Goal: Information Seeking & Learning: Find specific fact

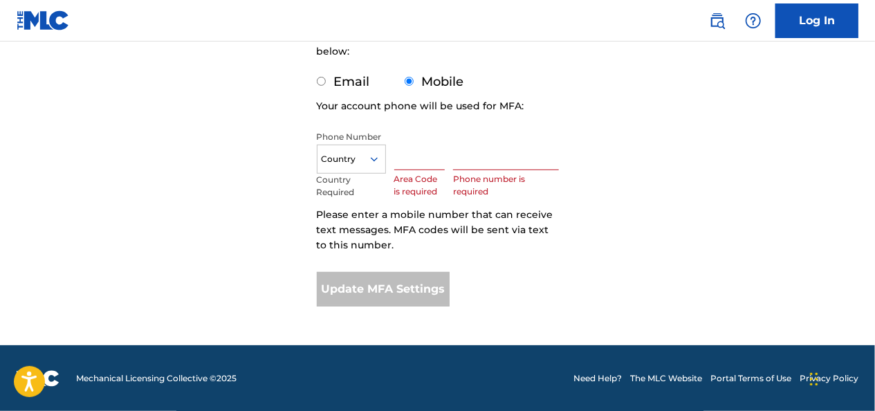
scroll to position [255, 0]
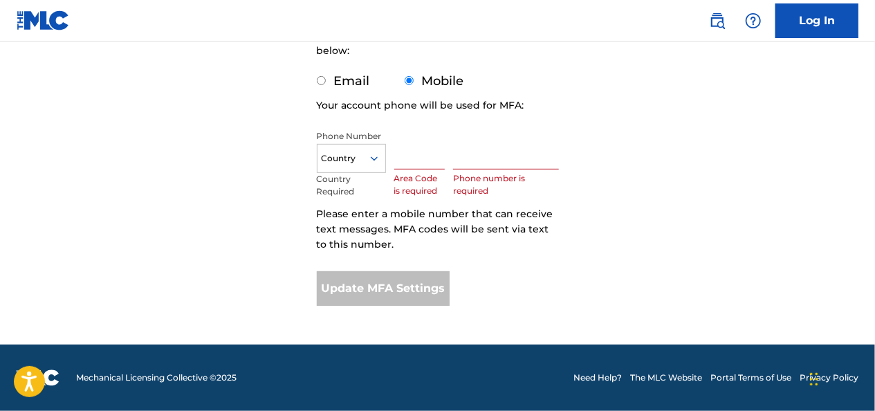
click at [323, 80] on input "Email" at bounding box center [321, 80] width 9 height 9
radio input "true"
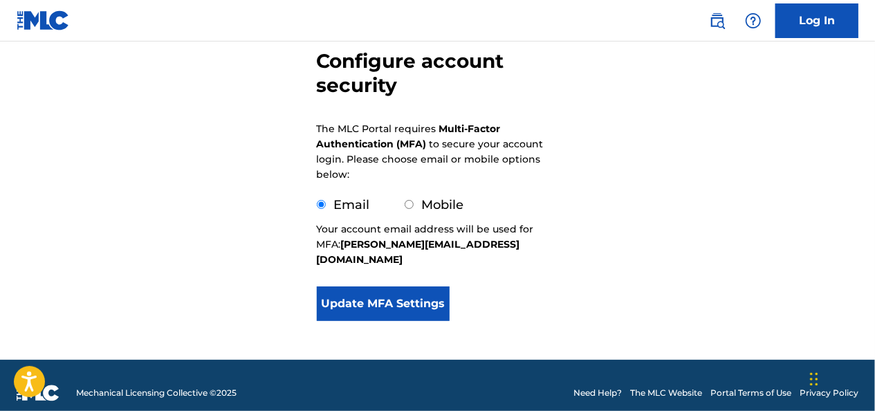
click at [378, 288] on button "Update MFA Settings" at bounding box center [384, 303] width 134 height 35
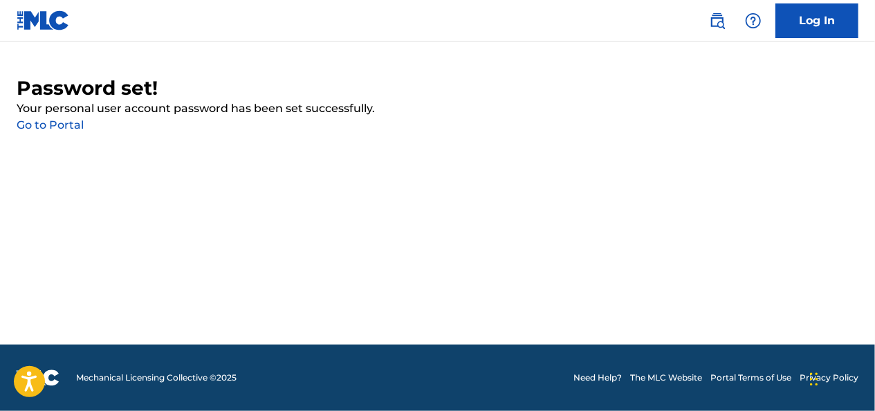
click at [51, 120] on link "Go to Portal" at bounding box center [50, 124] width 67 height 13
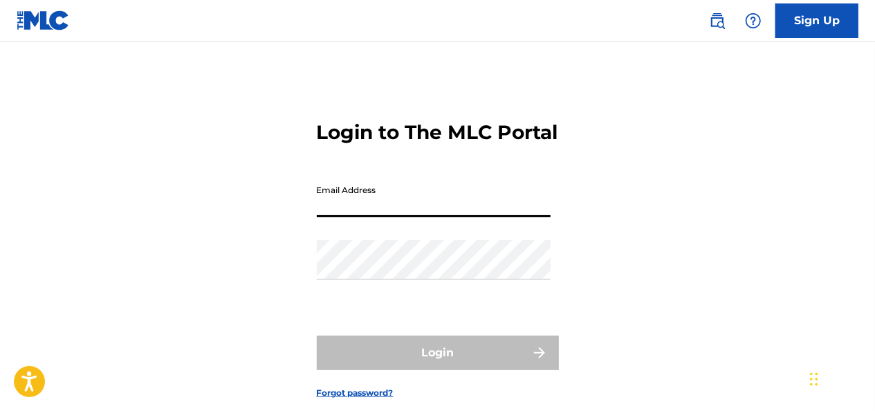
click at [338, 217] on input "Email Address" at bounding box center [434, 197] width 234 height 39
type input "jennifer.gomez2@disney.com"
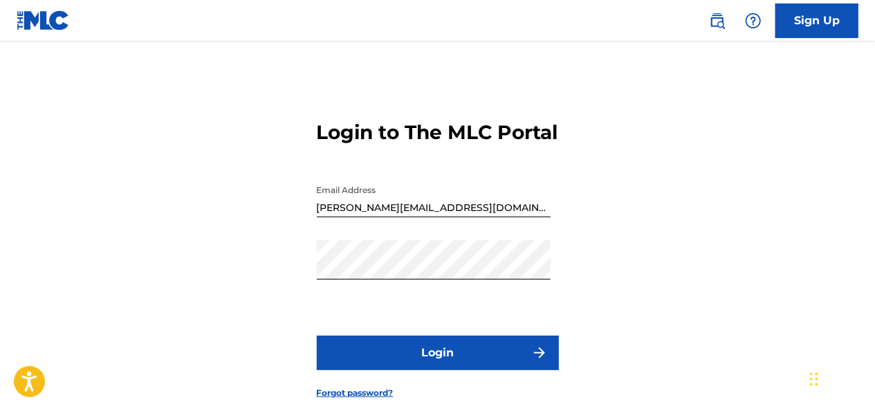
click at [403, 370] on button "Login" at bounding box center [438, 352] width 242 height 35
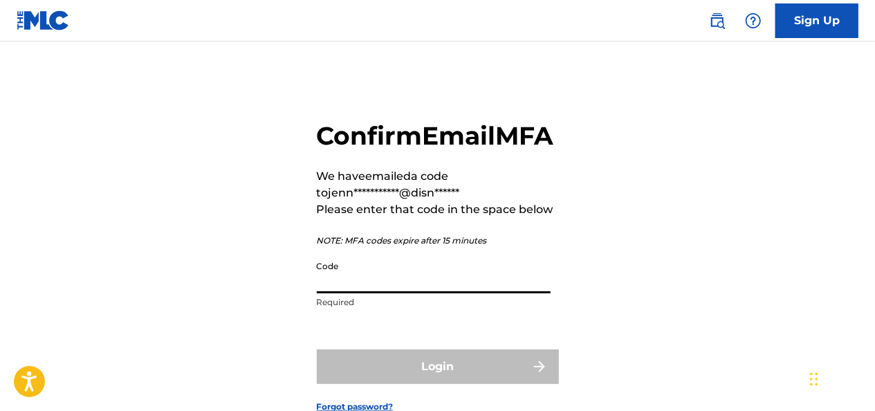
click at [331, 293] on input "Code" at bounding box center [434, 273] width 234 height 39
click at [333, 293] on input "Code" at bounding box center [434, 273] width 234 height 39
paste input "845657"
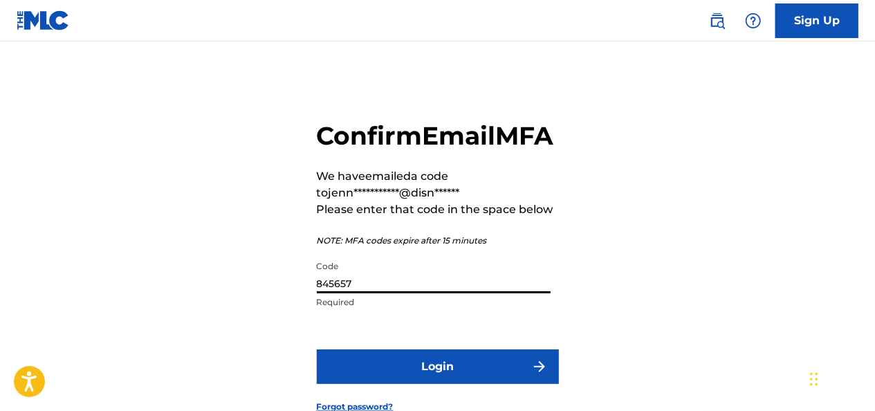
type input "845657"
click at [390, 384] on button "Login" at bounding box center [438, 366] width 242 height 35
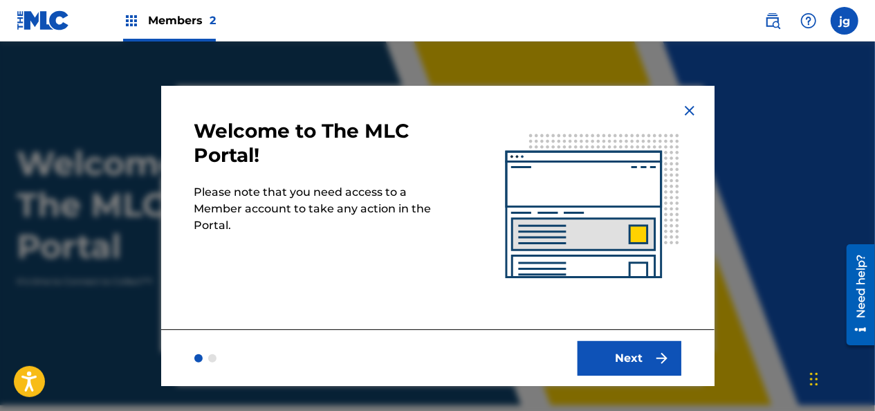
click at [684, 107] on img at bounding box center [689, 110] width 17 height 17
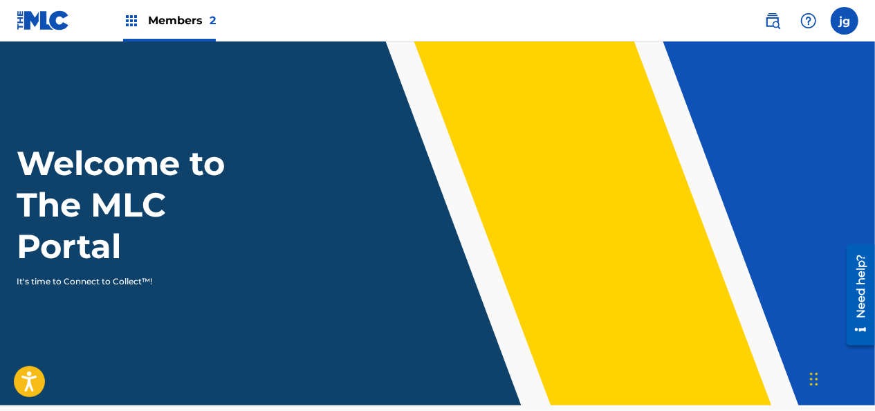
click at [768, 19] on img at bounding box center [772, 20] width 17 height 17
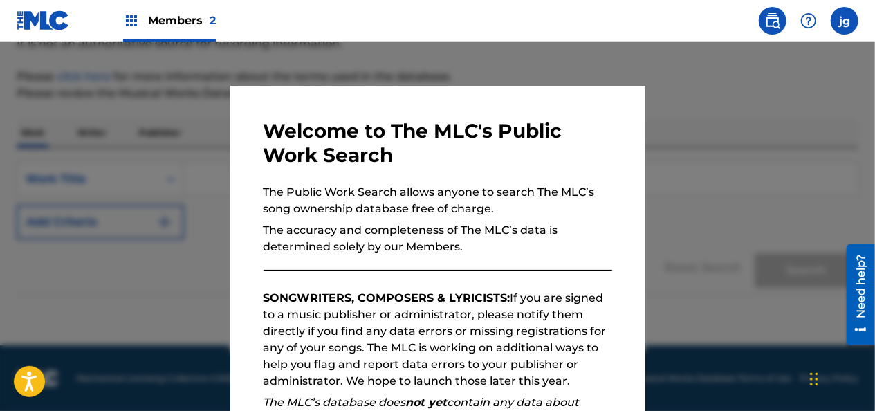
scroll to position [221, 0]
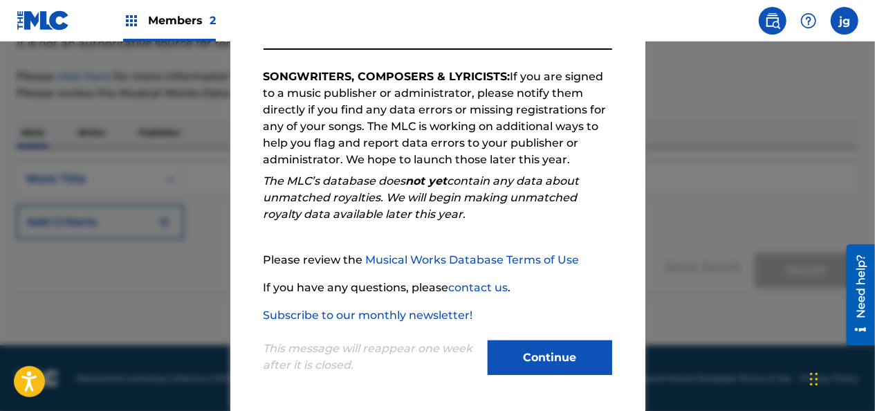
click at [527, 349] on button "Continue" at bounding box center [550, 357] width 125 height 35
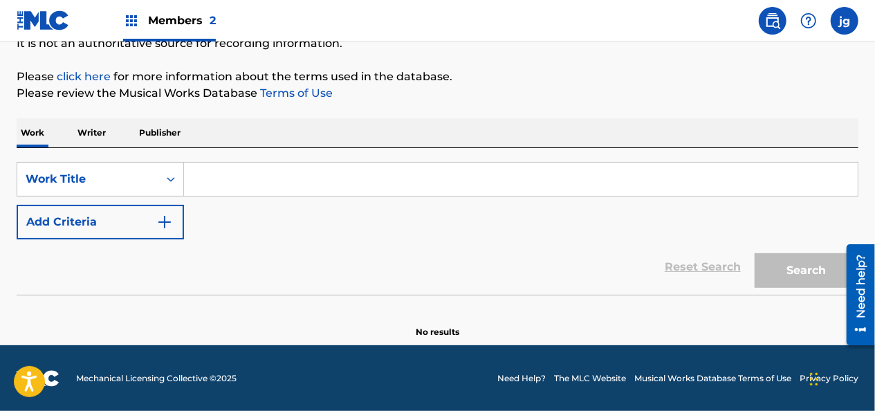
click at [232, 174] on input "Search Form" at bounding box center [521, 179] width 674 height 33
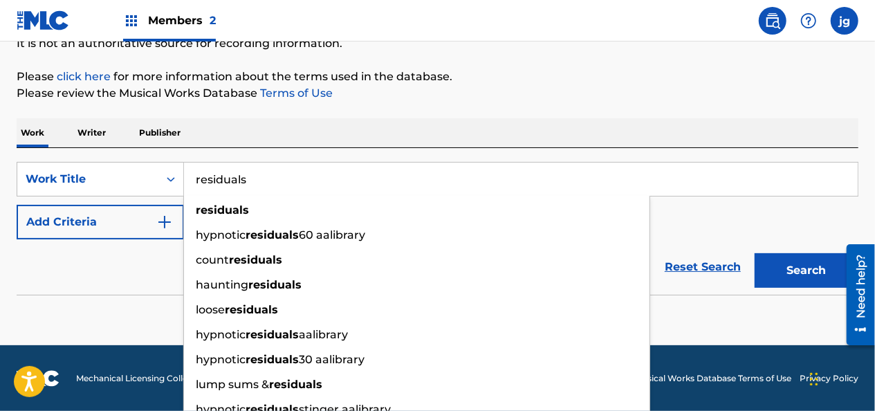
type input "residuals"
click at [755, 253] on button "Search" at bounding box center [807, 270] width 104 height 35
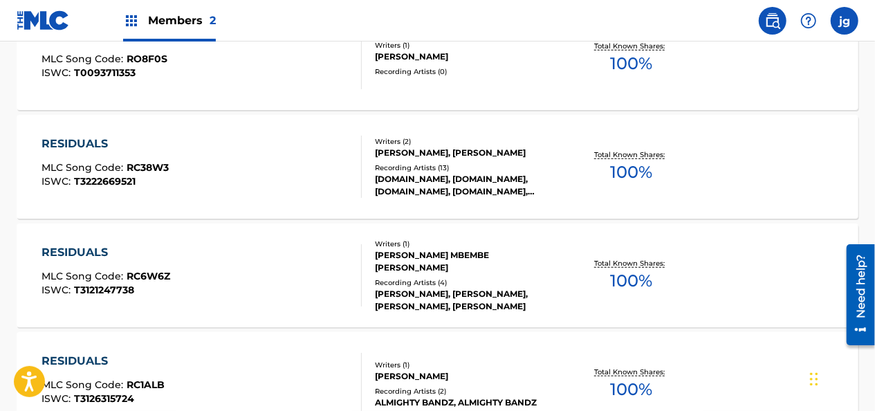
click at [257, 245] on div "RESIDUALS MLC Song Code : RC6W6Z ISWC : T3121247738" at bounding box center [202, 275] width 320 height 62
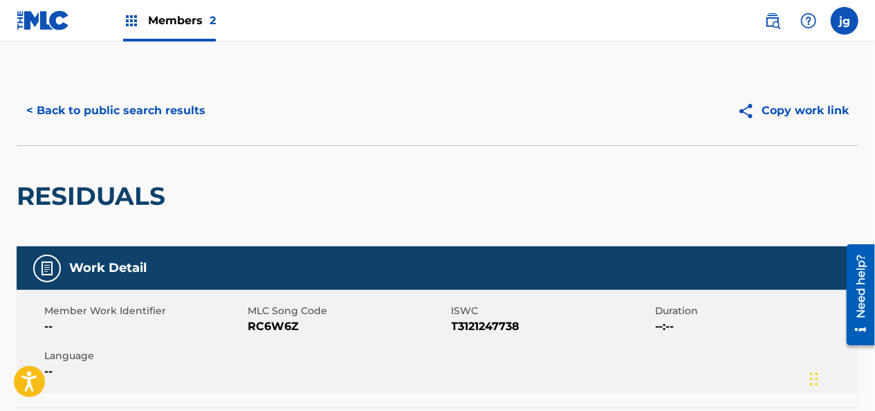
click at [58, 103] on button "< Back to public search results" at bounding box center [116, 110] width 199 height 35
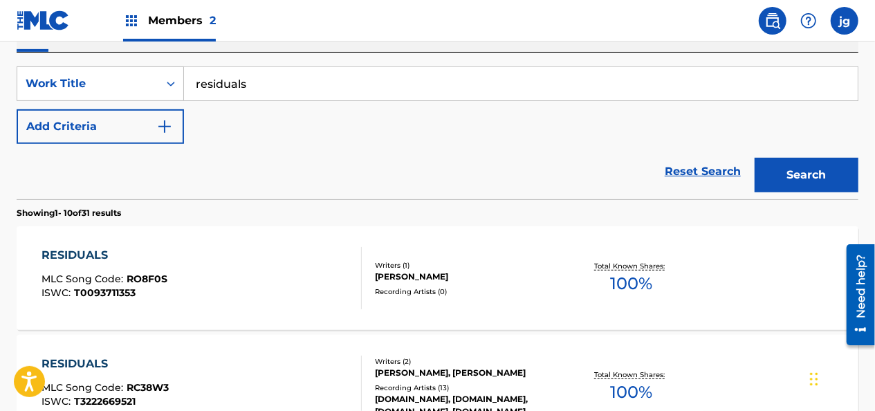
scroll to position [245, 0]
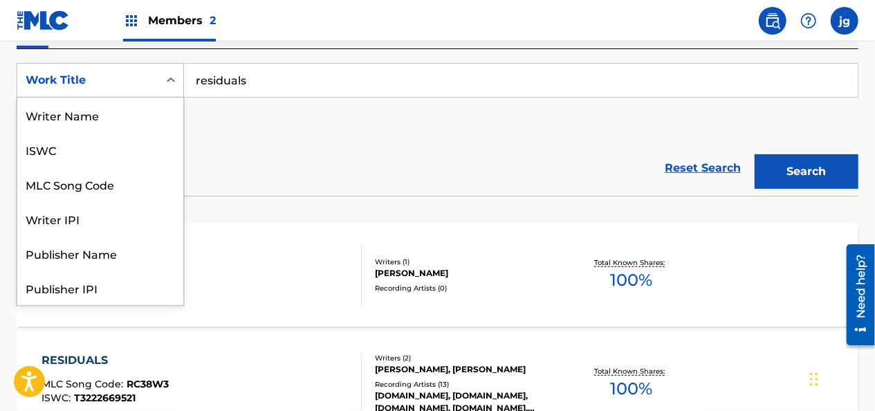
click at [158, 86] on div "Work Title" at bounding box center [87, 80] width 141 height 26
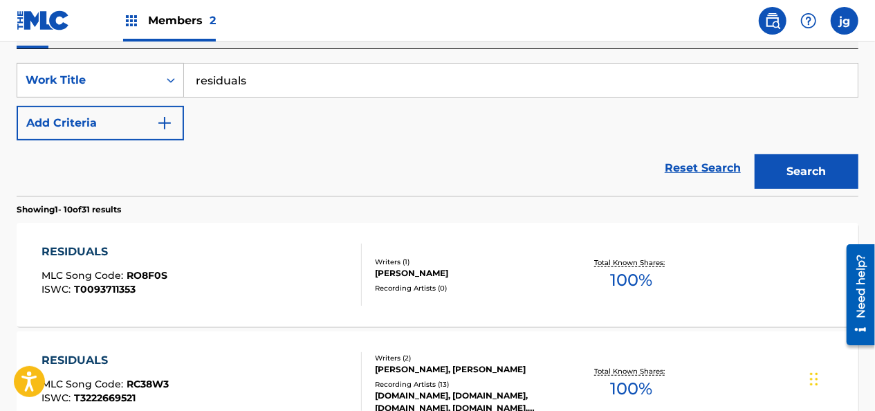
click at [303, 142] on div "Reset Search Search" at bounding box center [438, 167] width 842 height 55
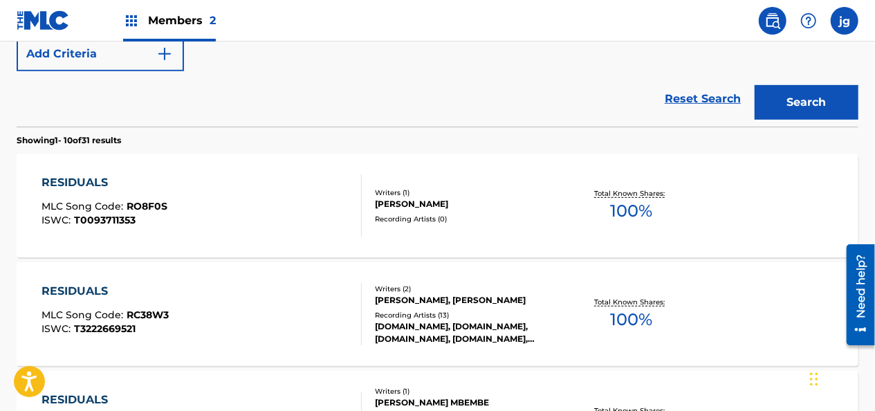
scroll to position [313, 0]
click at [172, 51] on img "Search Form" at bounding box center [164, 54] width 17 height 17
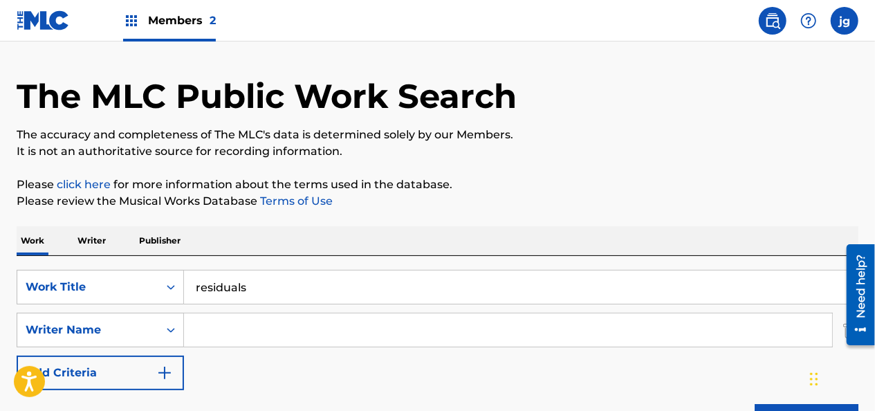
scroll to position [35, 0]
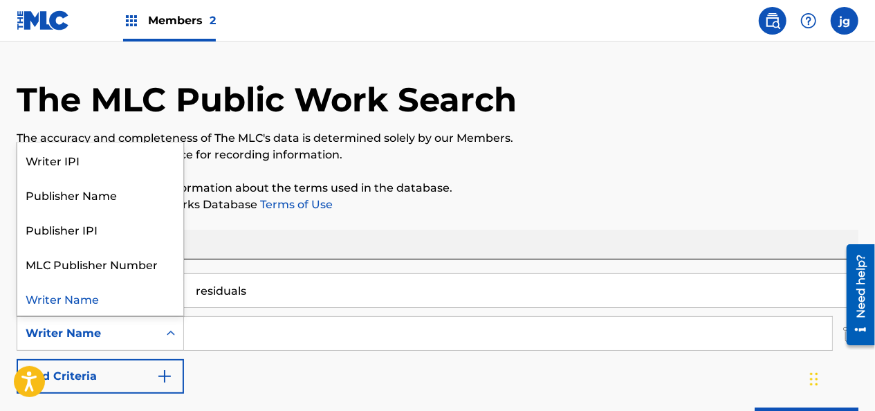
click at [160, 321] on div "Search Form" at bounding box center [170, 333] width 25 height 25
click at [131, 303] on div "Writer Name" at bounding box center [100, 298] width 166 height 35
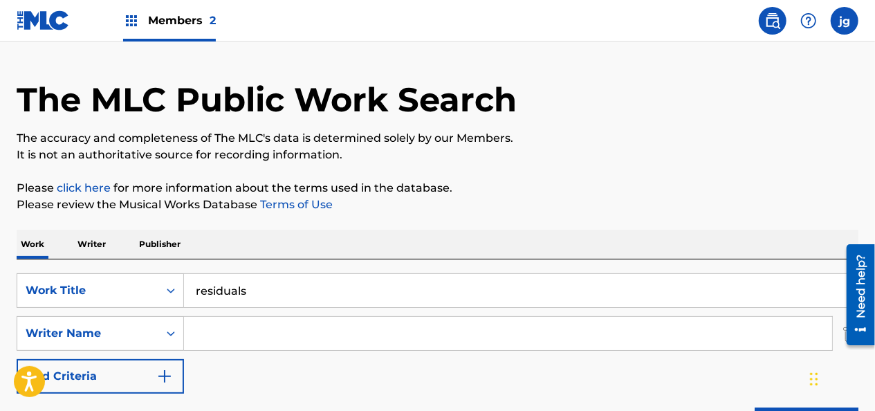
click at [245, 326] on input "Search Form" at bounding box center [508, 333] width 648 height 33
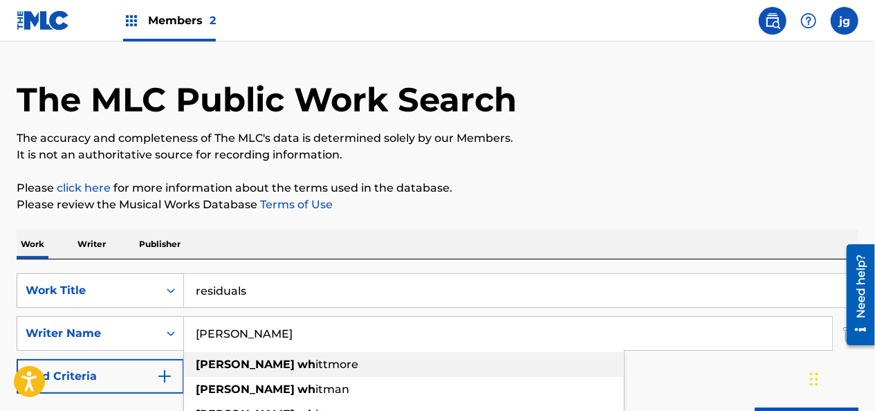
click at [315, 369] on span "ittmore" at bounding box center [336, 364] width 43 height 13
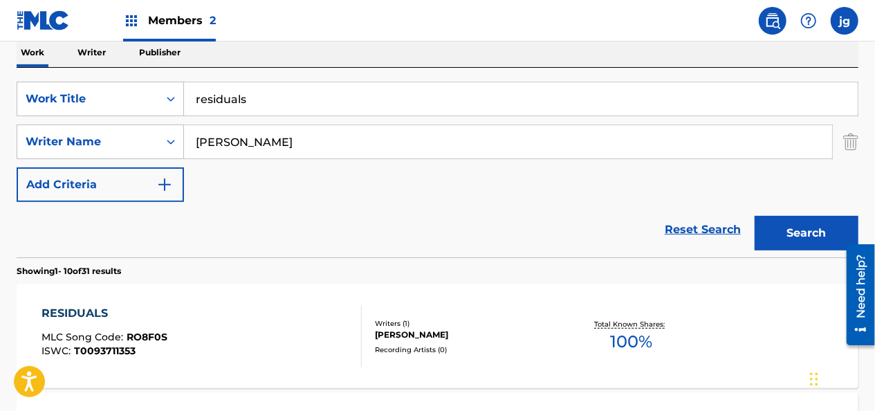
scroll to position [259, 0]
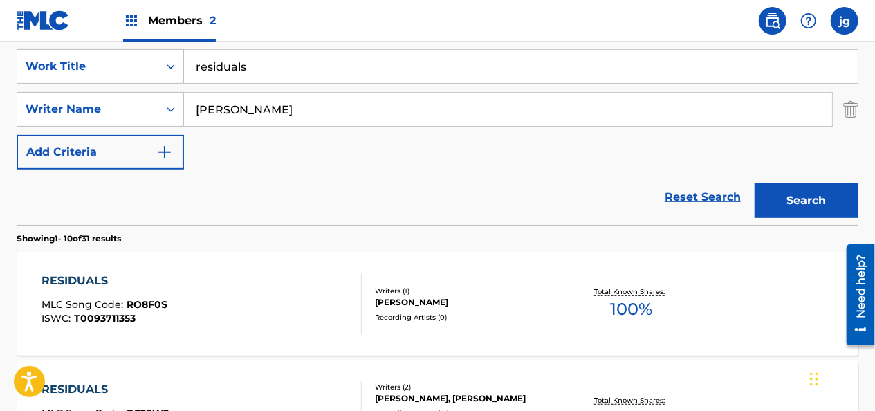
click at [845, 210] on button "Search" at bounding box center [807, 200] width 104 height 35
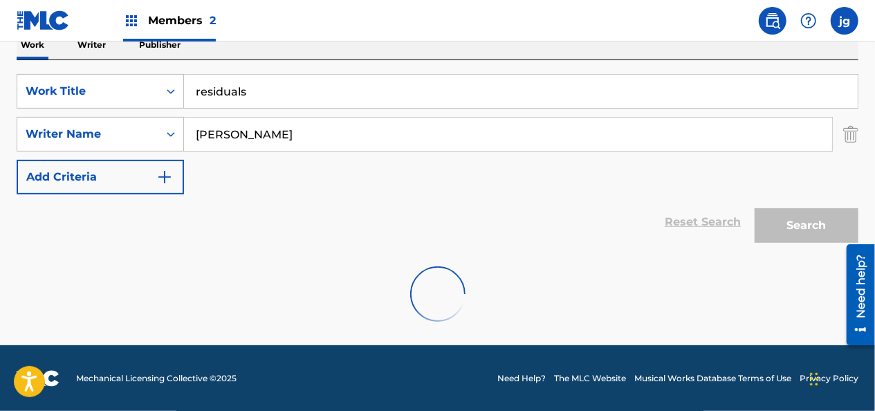
scroll to position [189, 0]
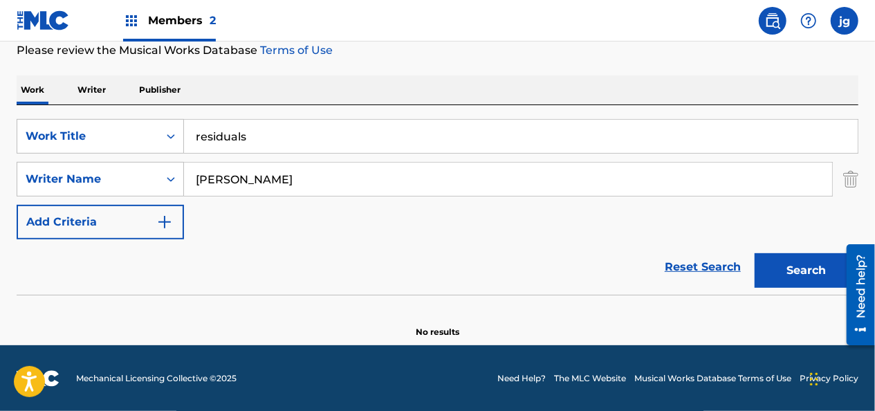
click at [318, 178] on input "dewain whittmore" at bounding box center [508, 179] width 648 height 33
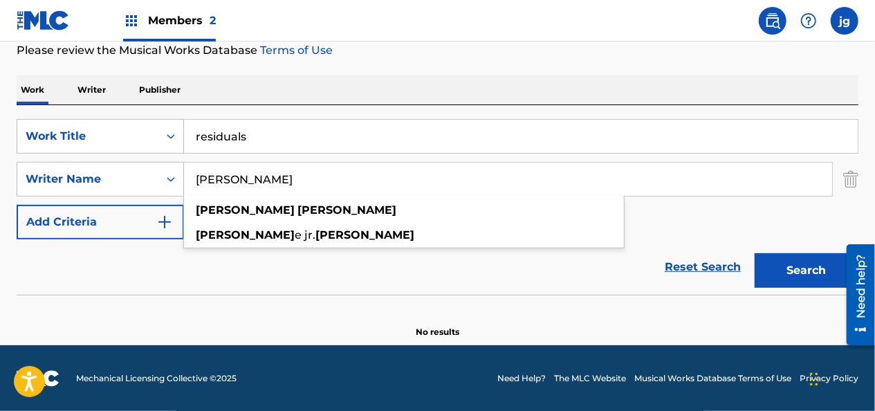
click at [268, 181] on input "dewain whittmore" at bounding box center [508, 179] width 648 height 33
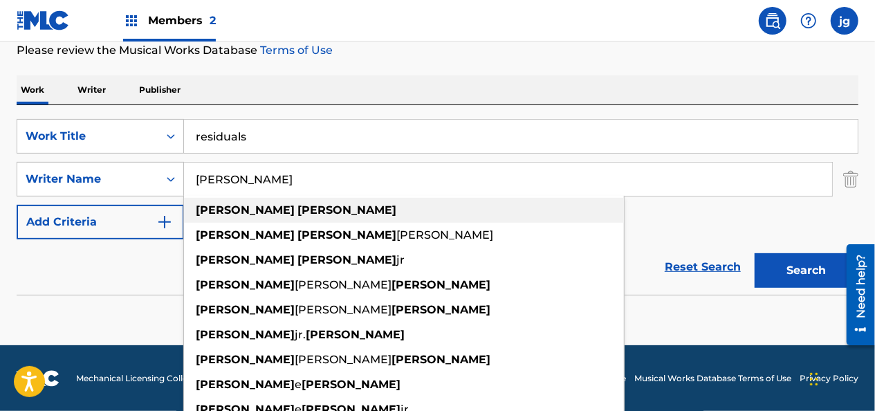
type input "dewain whitmore"
click at [361, 201] on div "dewain whitmore" at bounding box center [404, 210] width 440 height 25
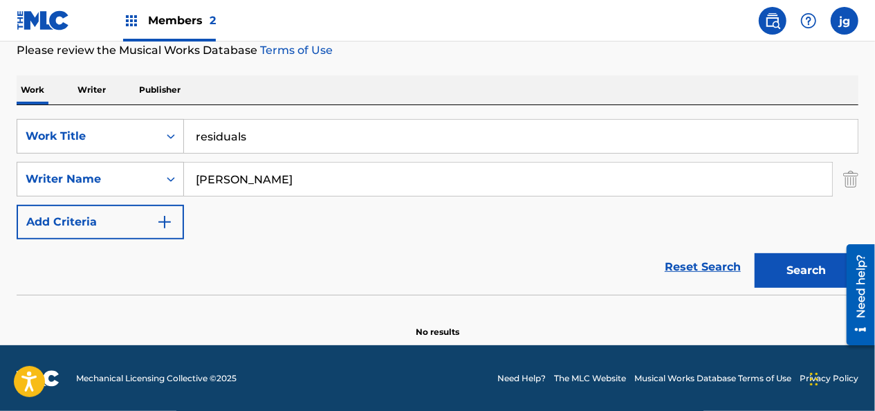
click at [825, 256] on button "Search" at bounding box center [807, 270] width 104 height 35
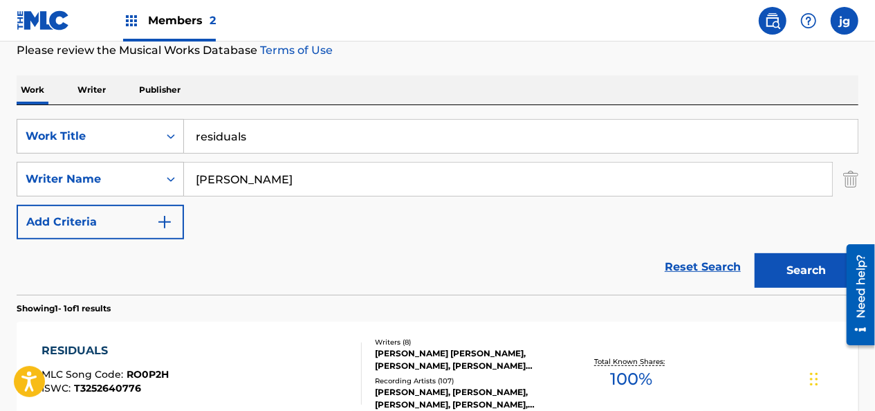
scroll to position [341, 0]
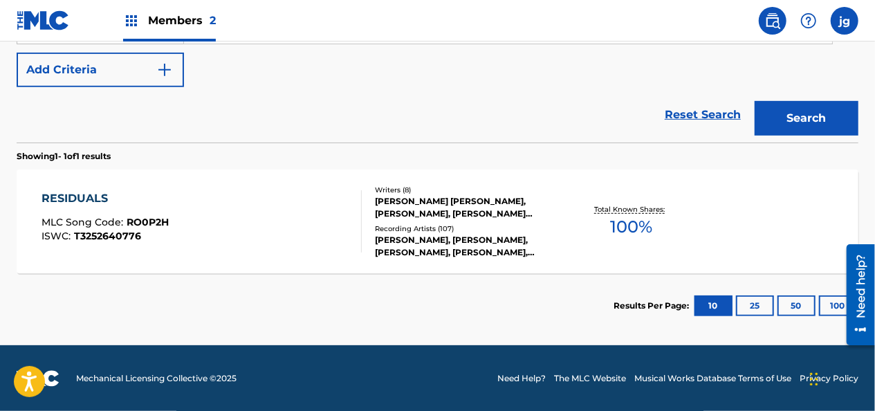
click at [192, 234] on div "RESIDUALS MLC Song Code : RO0P2H ISWC : T3252640776" at bounding box center [202, 221] width 320 height 62
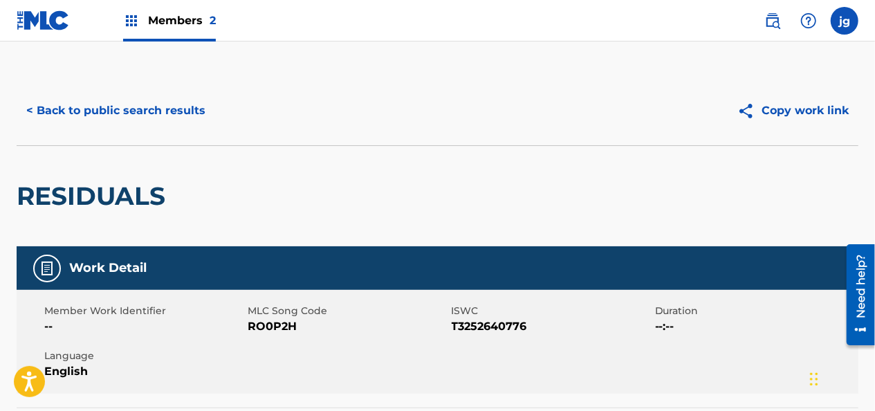
scroll to position [33, 0]
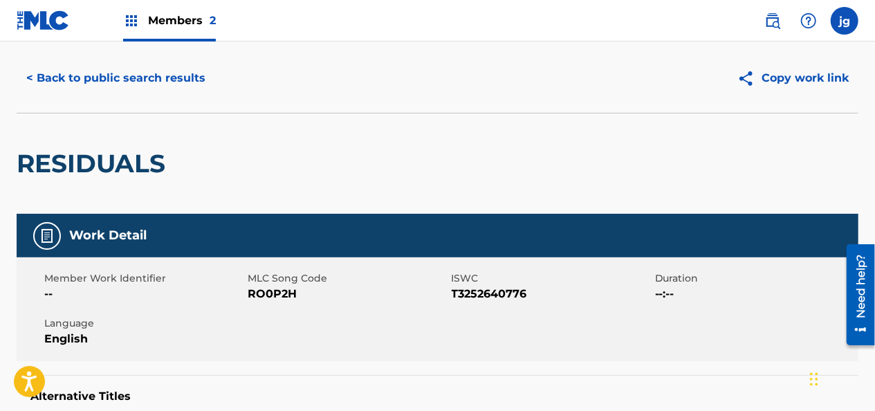
click at [776, 73] on button "Copy work link" at bounding box center [793, 78] width 131 height 35
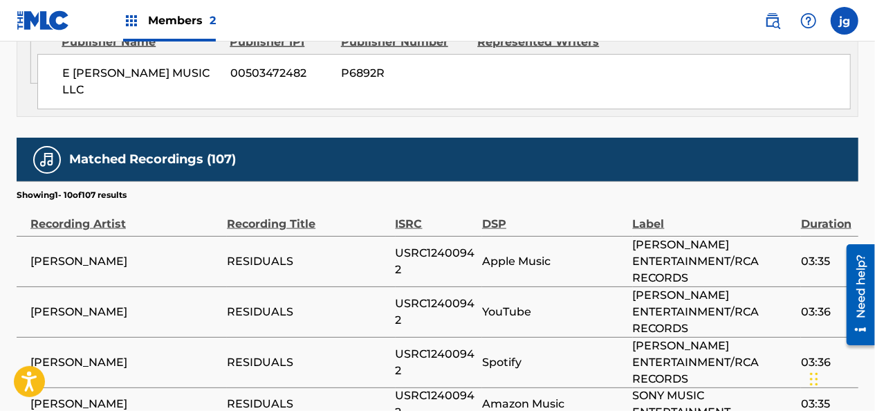
scroll to position [3676, 0]
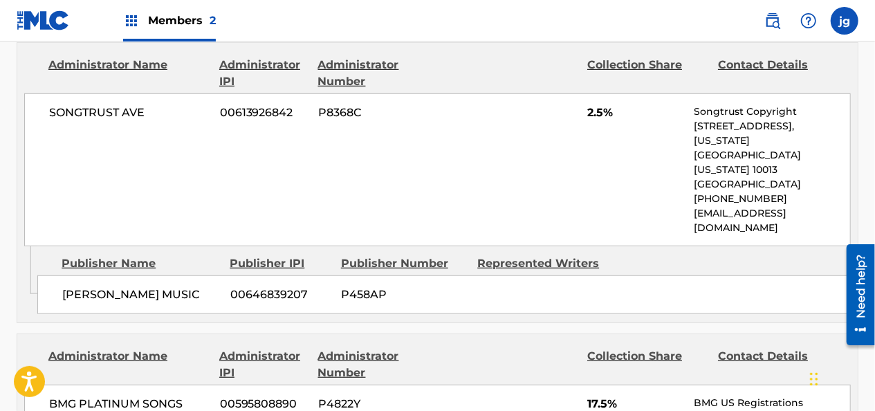
scroll to position [3037, 0]
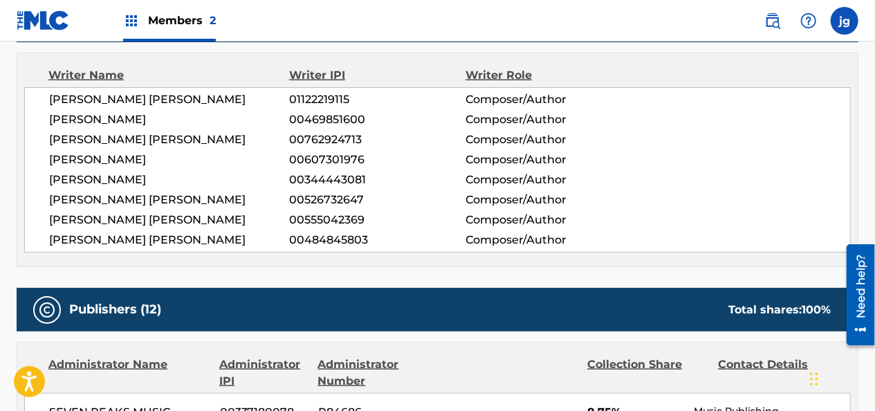
click at [683, 137] on div "DEWAIN NEVINS JR WHITMORE 00762924713 Composer/Author" at bounding box center [449, 139] width 801 height 17
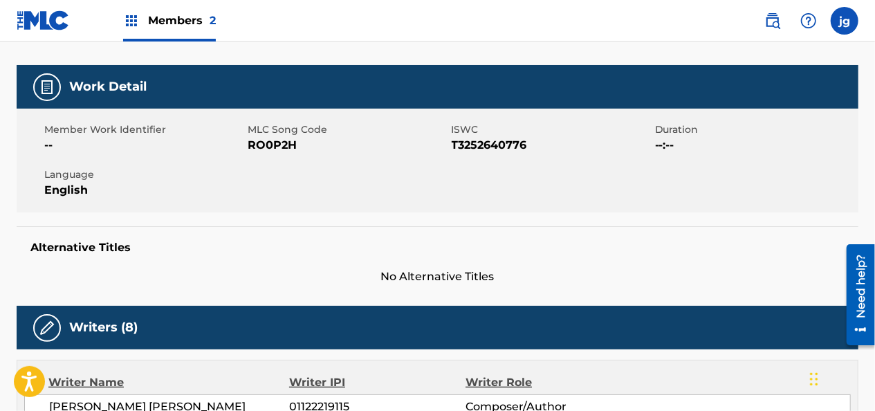
scroll to position [0, 0]
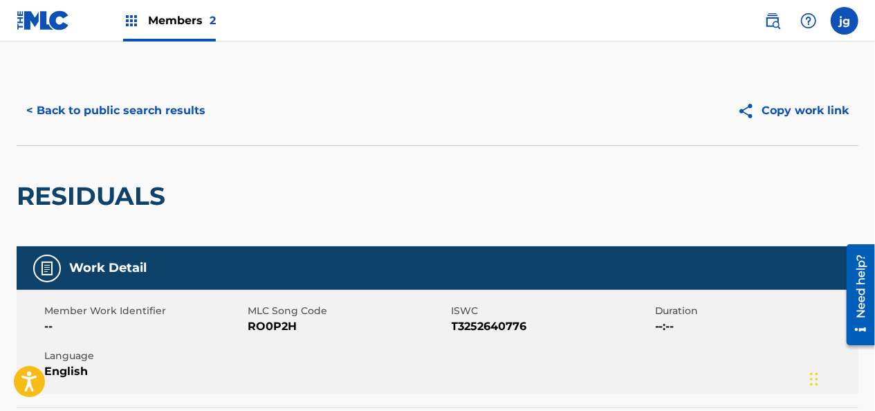
click at [836, 106] on button "Copy work link" at bounding box center [793, 110] width 131 height 35
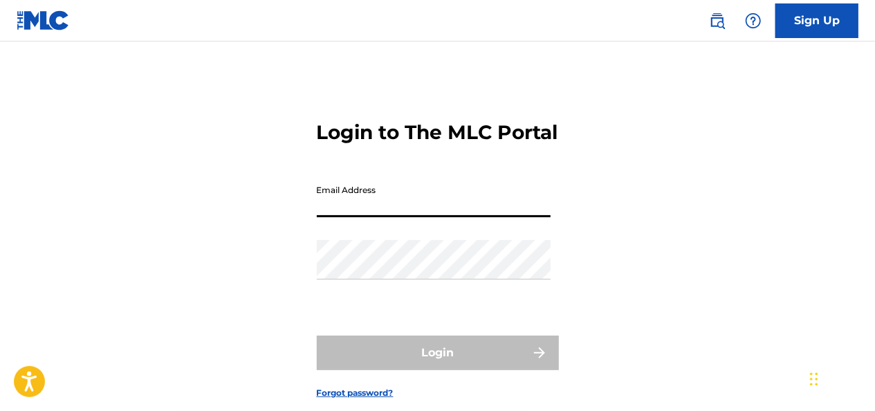
click at [325, 210] on input "Email Address" at bounding box center [434, 197] width 234 height 39
type input "jennifer.gomez2@disney.com"
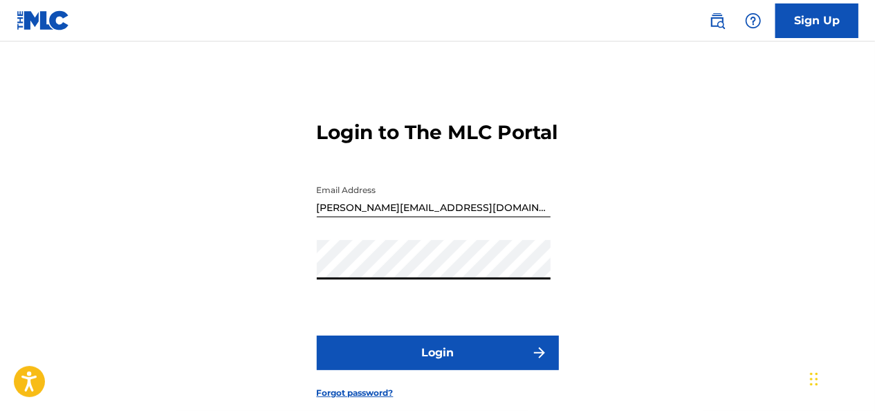
click at [317, 335] on button "Login" at bounding box center [438, 352] width 242 height 35
click at [480, 217] on input "jennifer.gomez2@disney.com" at bounding box center [434, 197] width 234 height 39
click at [466, 370] on button "Login" at bounding box center [438, 352] width 242 height 35
